Goal: Task Accomplishment & Management: Complete application form

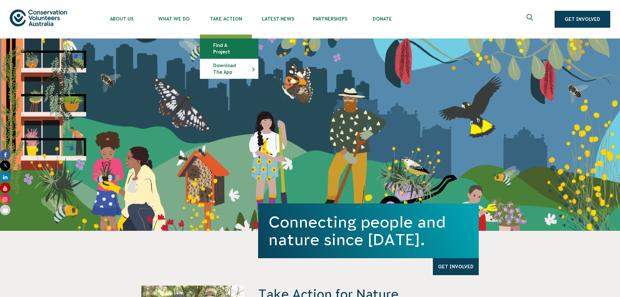
click at [236, 43] on link "Find a project" at bounding box center [229, 49] width 58 height 20
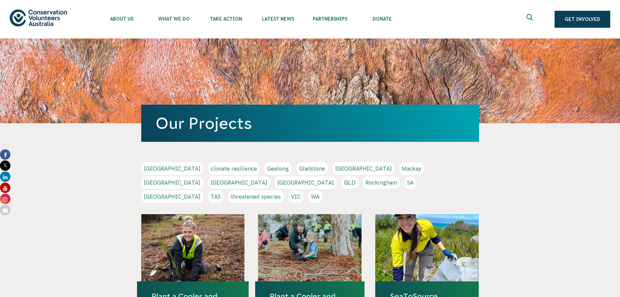
click at [358, 176] on link "QLD" at bounding box center [349, 182] width 17 height 12
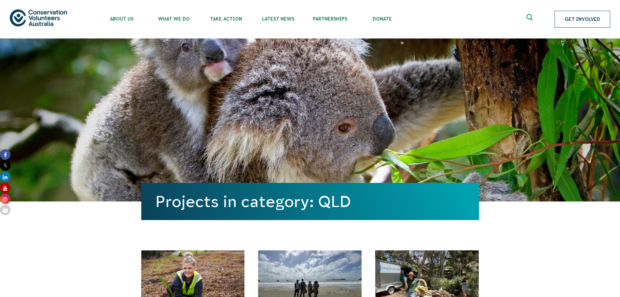
click at [581, 21] on link "Get Involved" at bounding box center [583, 19] width 56 height 17
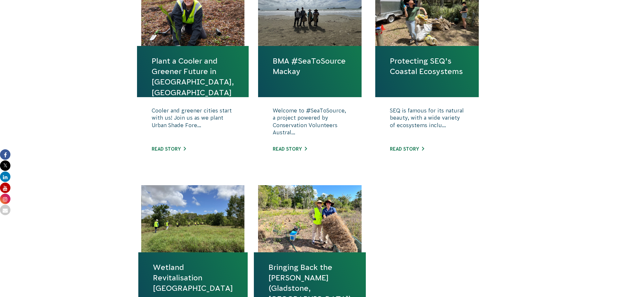
scroll to position [293, 0]
